Goal: Information Seeking & Learning: Learn about a topic

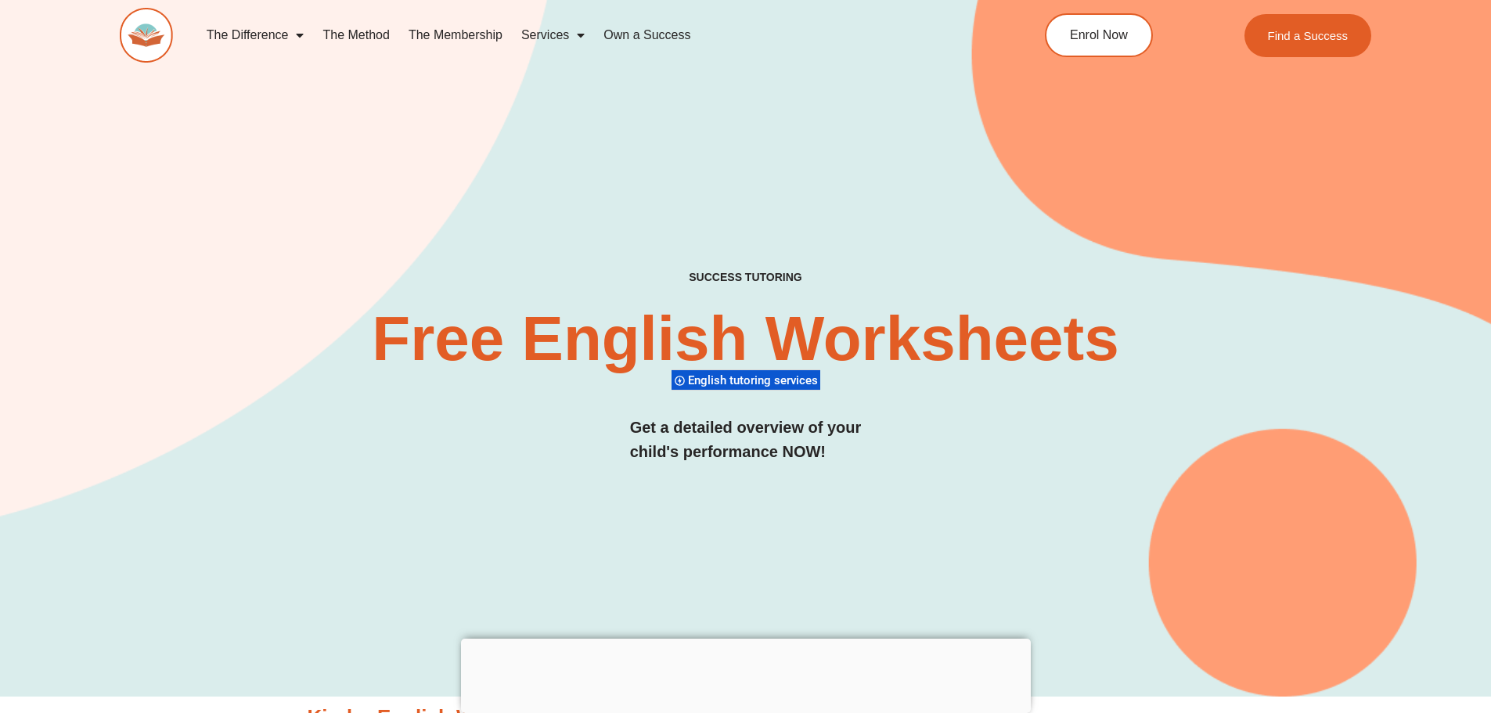
click at [298, 36] on span "Menu" at bounding box center [296, 35] width 16 height 28
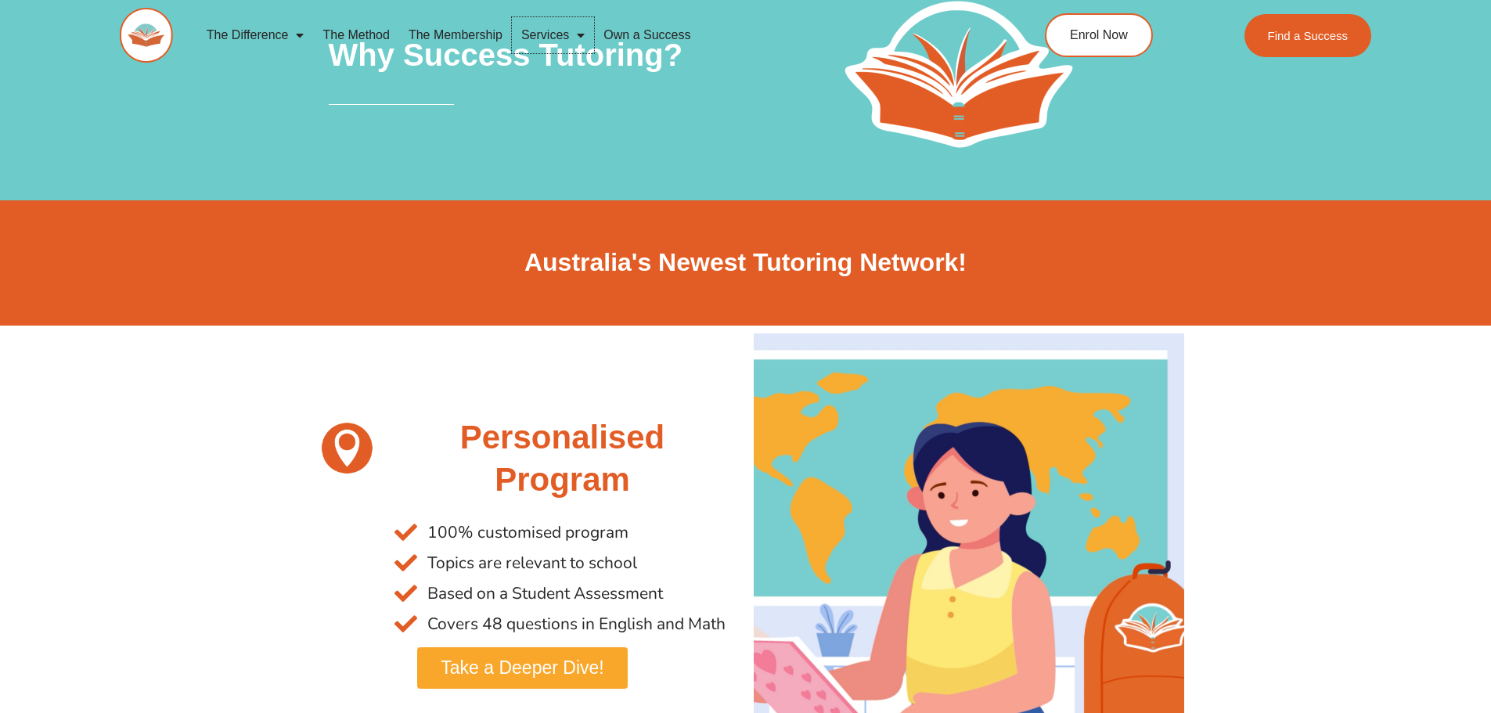
click at [578, 34] on span "Menu" at bounding box center [577, 35] width 16 height 28
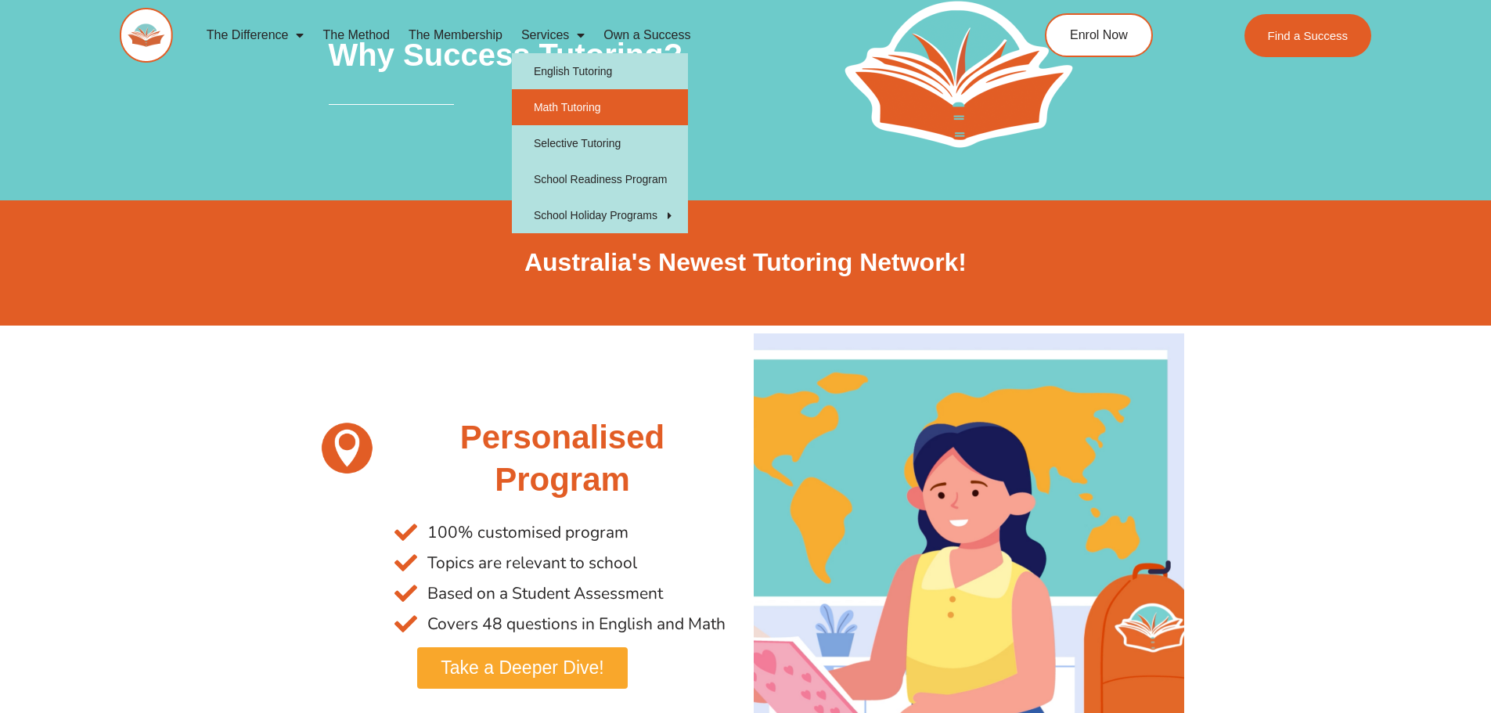
click at [586, 105] on link "Math Tutoring" at bounding box center [600, 107] width 176 height 36
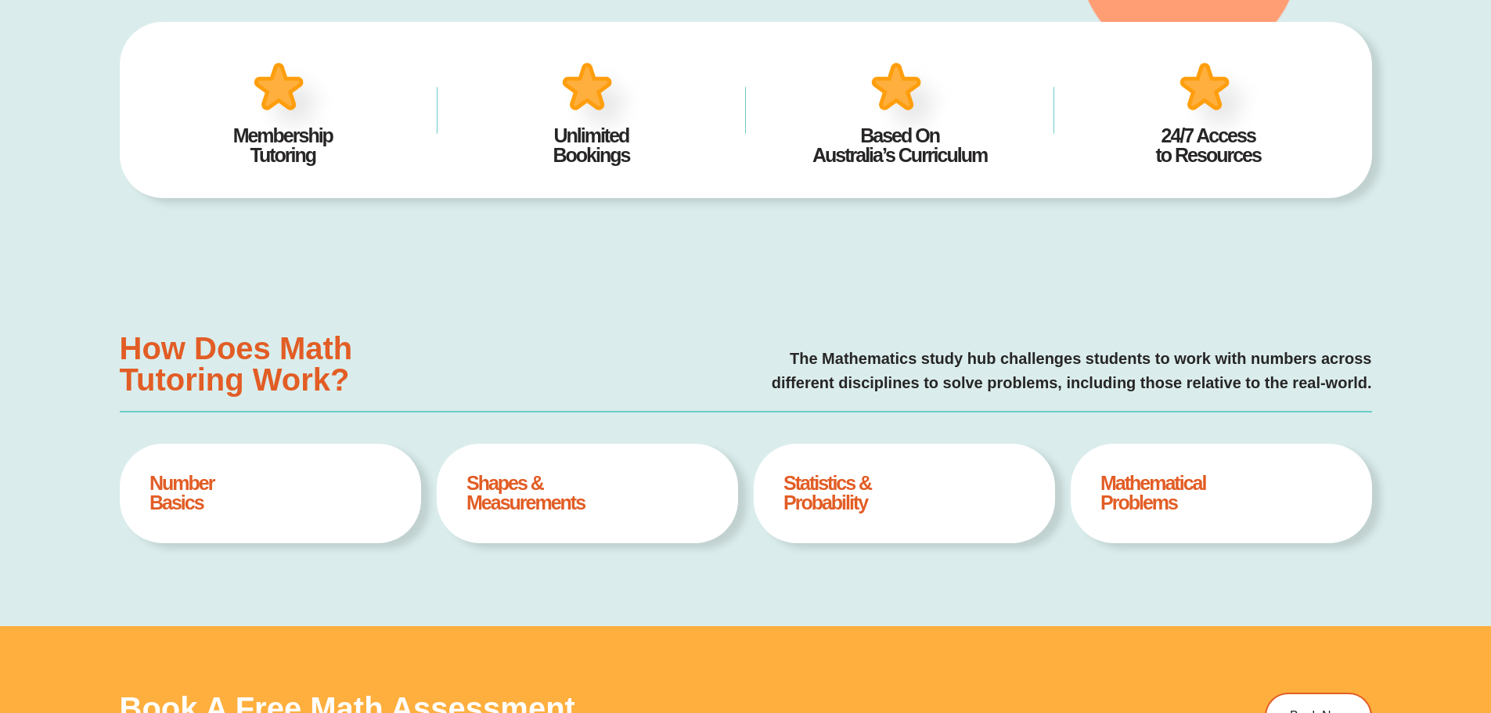
scroll to position [308, 0]
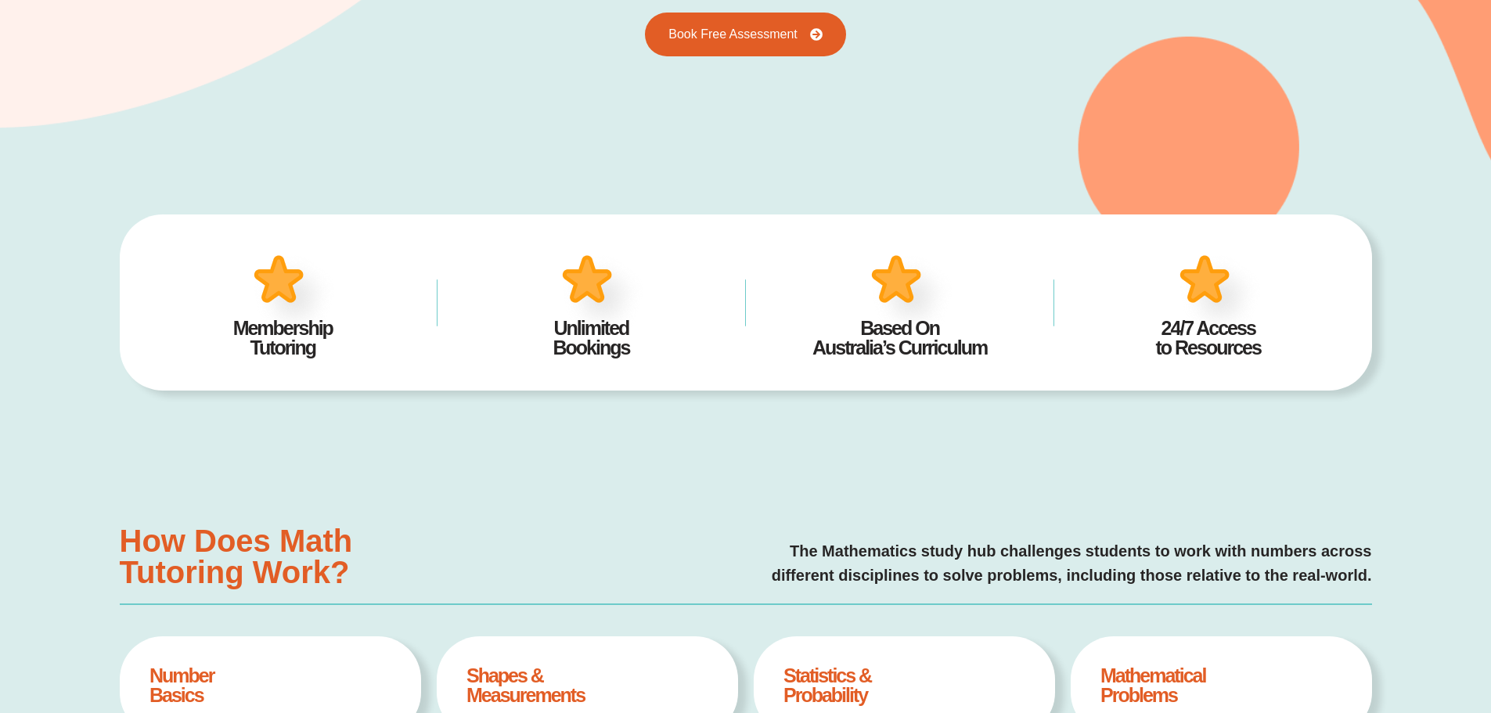
type input "*"
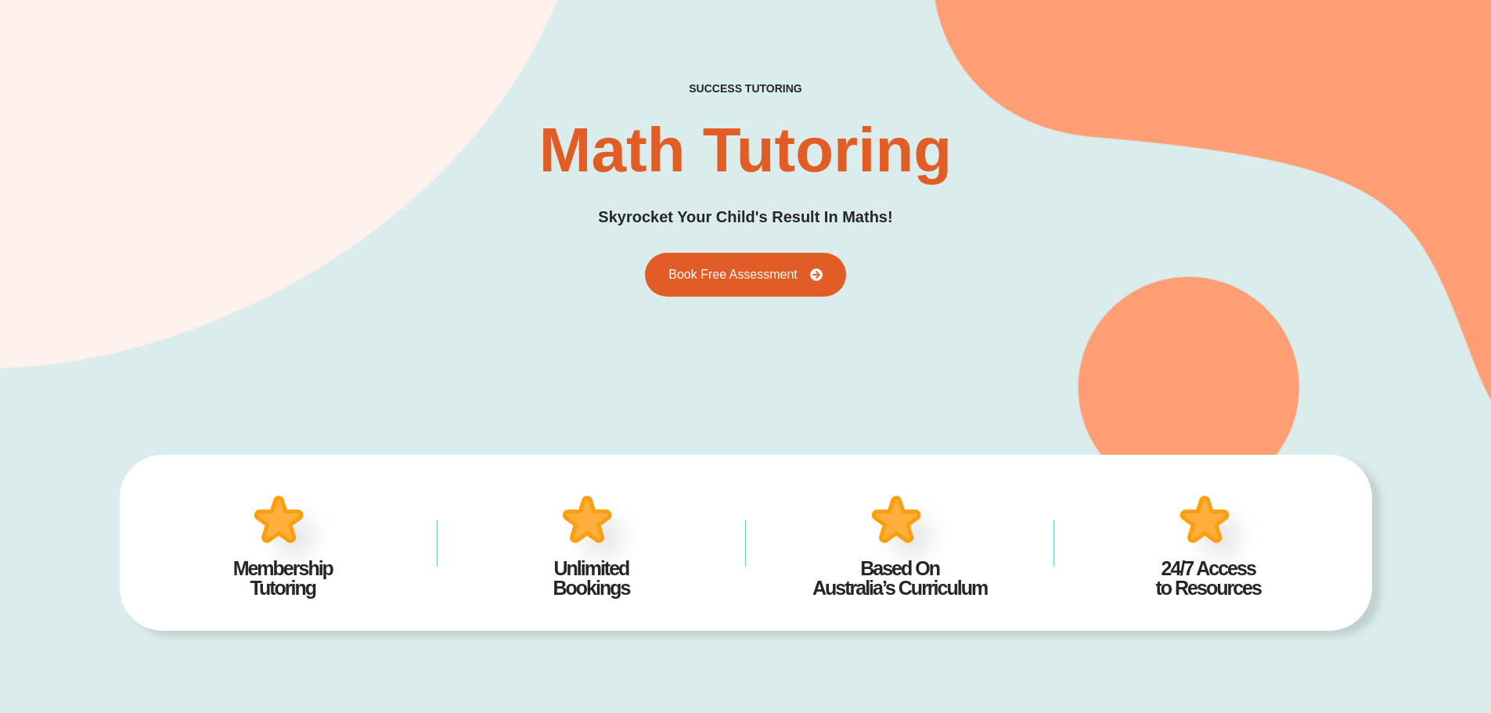
scroll to position [0, 0]
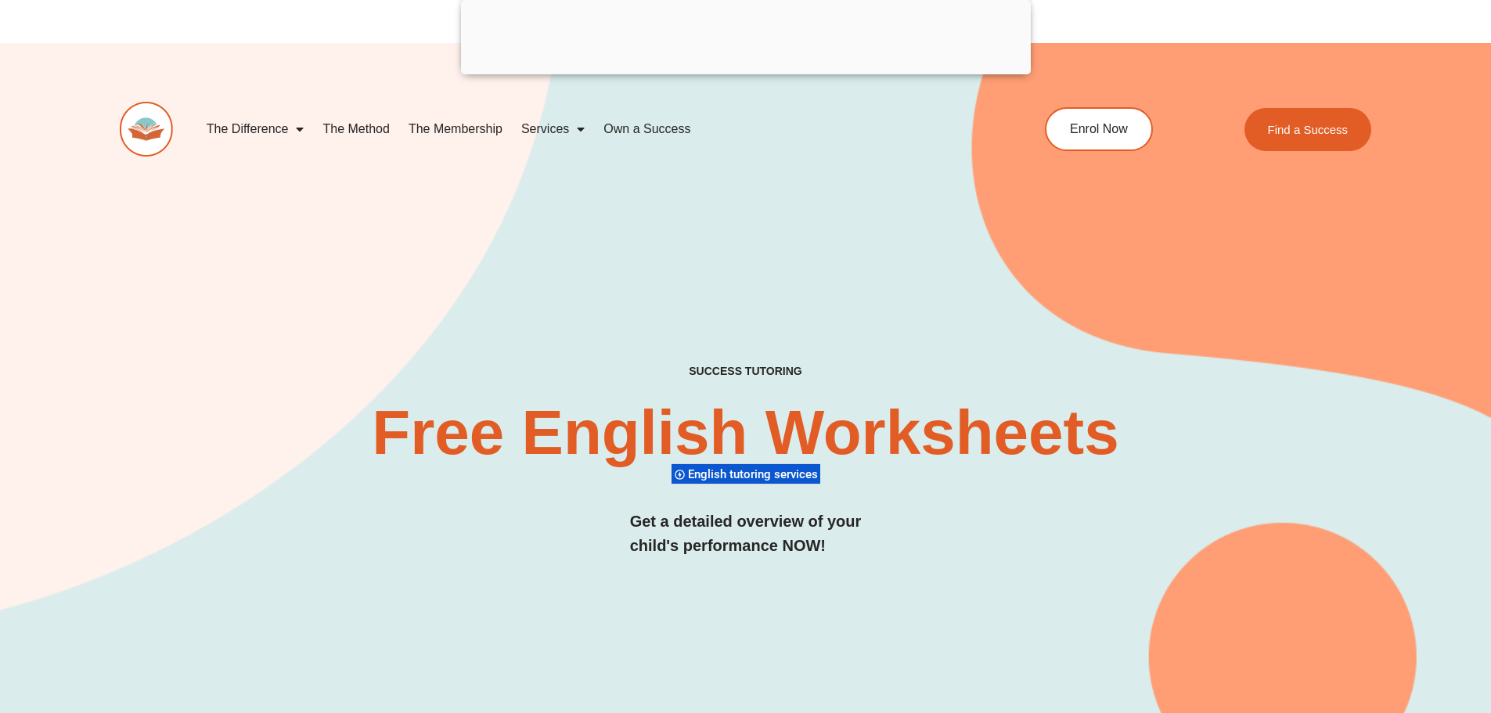
click at [746, 70] on div at bounding box center [746, 70] width 570 height 0
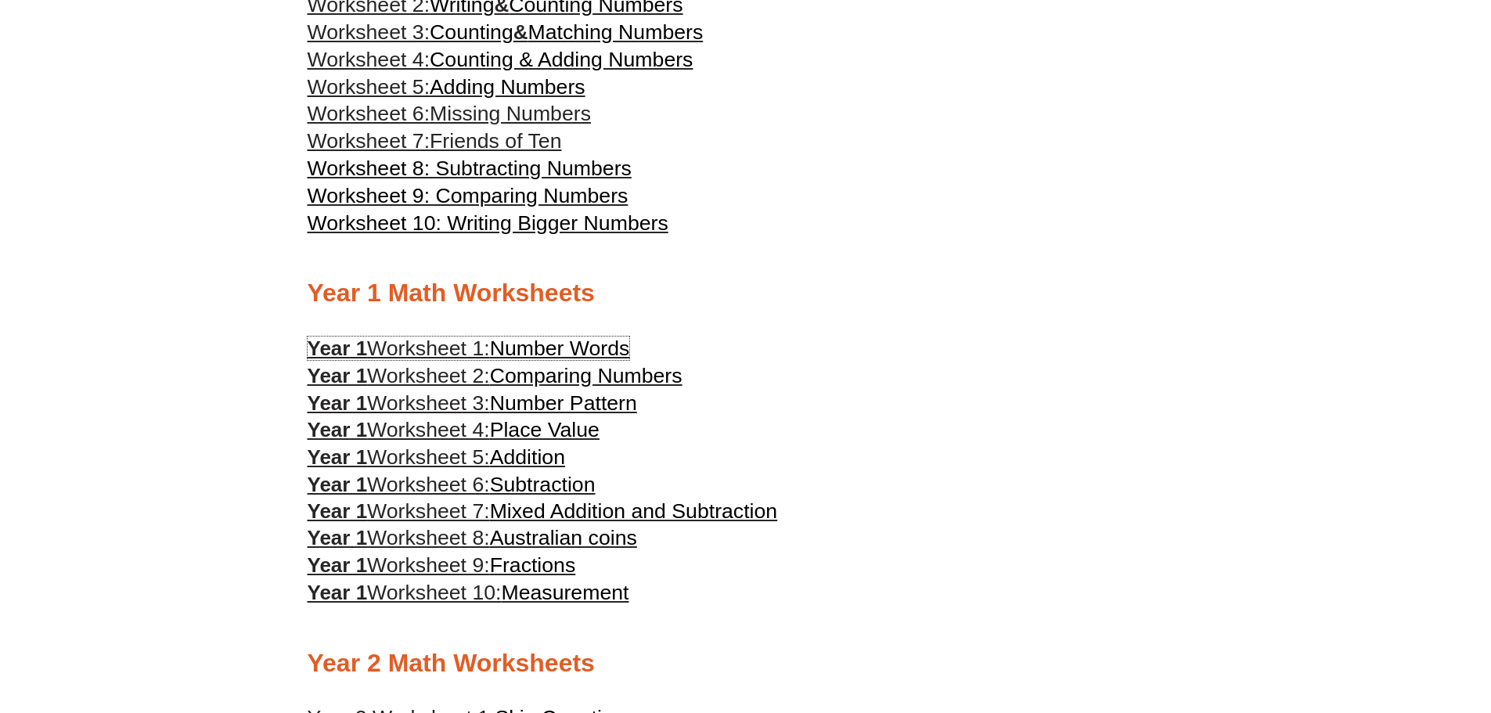
scroll to position [1096, 0]
